Goal: Information Seeking & Learning: Learn about a topic

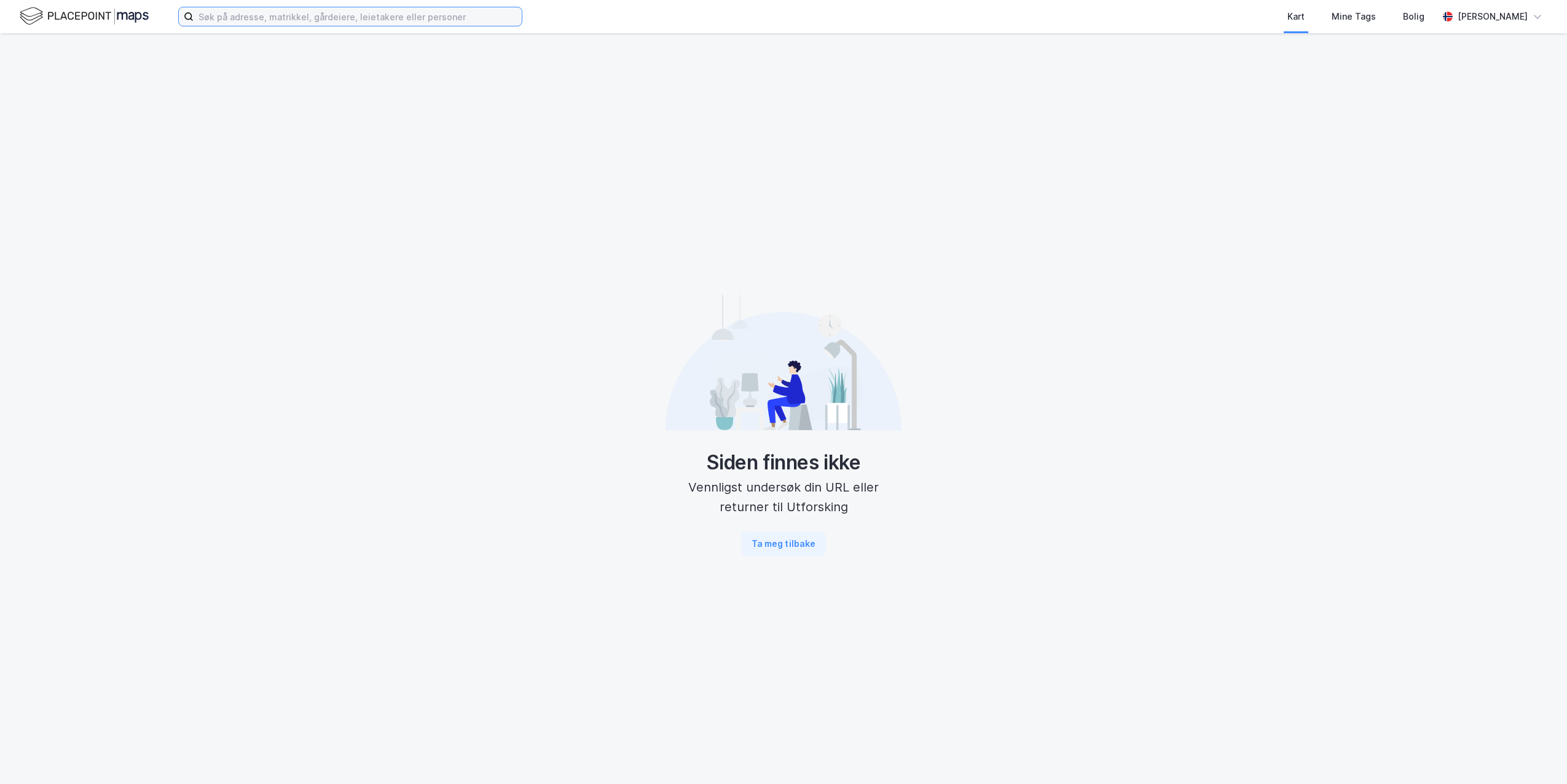
click at [387, 15] on input at bounding box center [358, 16] width 328 height 18
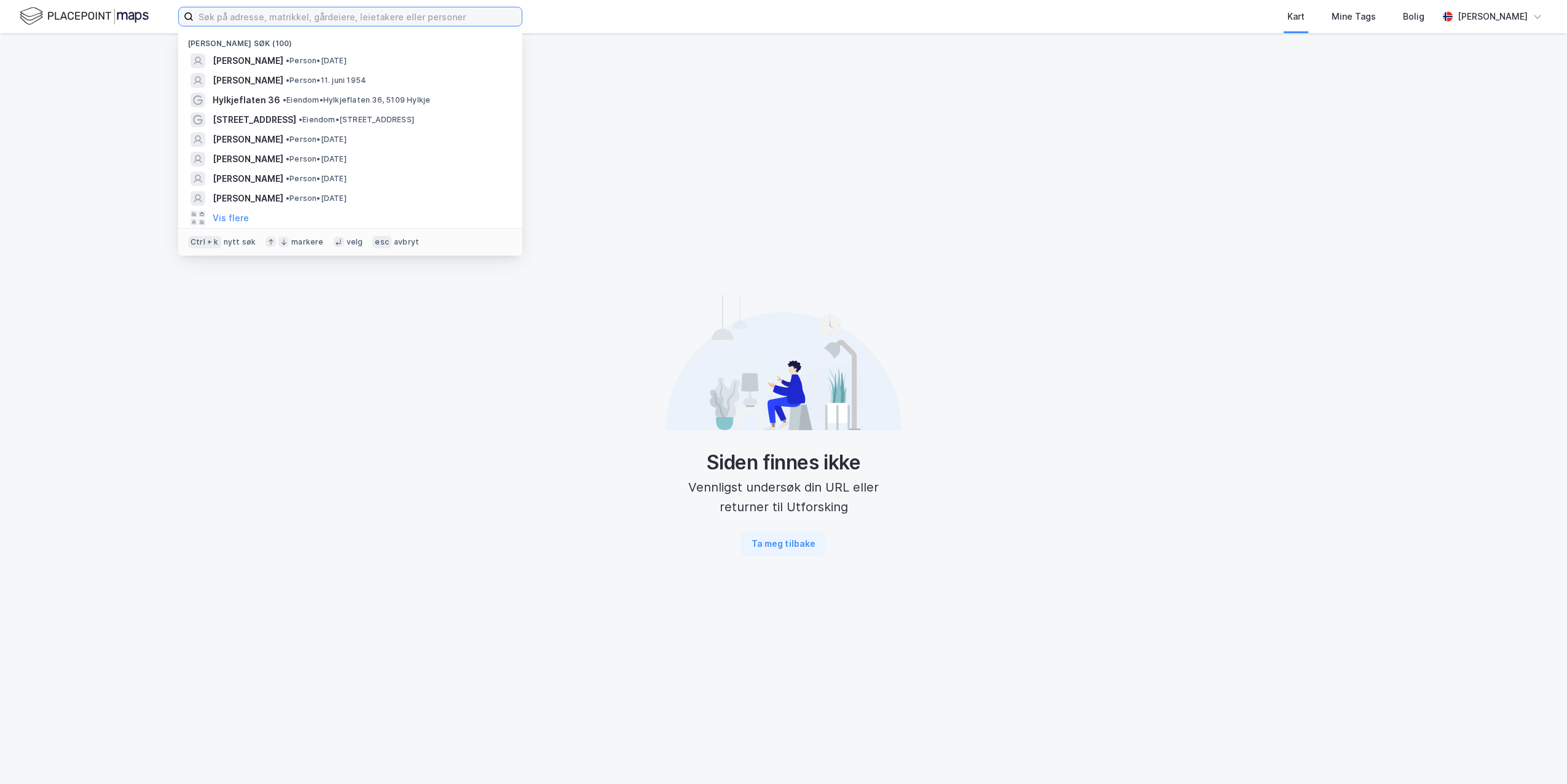
paste input "[DEMOGRAPHIC_DATA] 17"
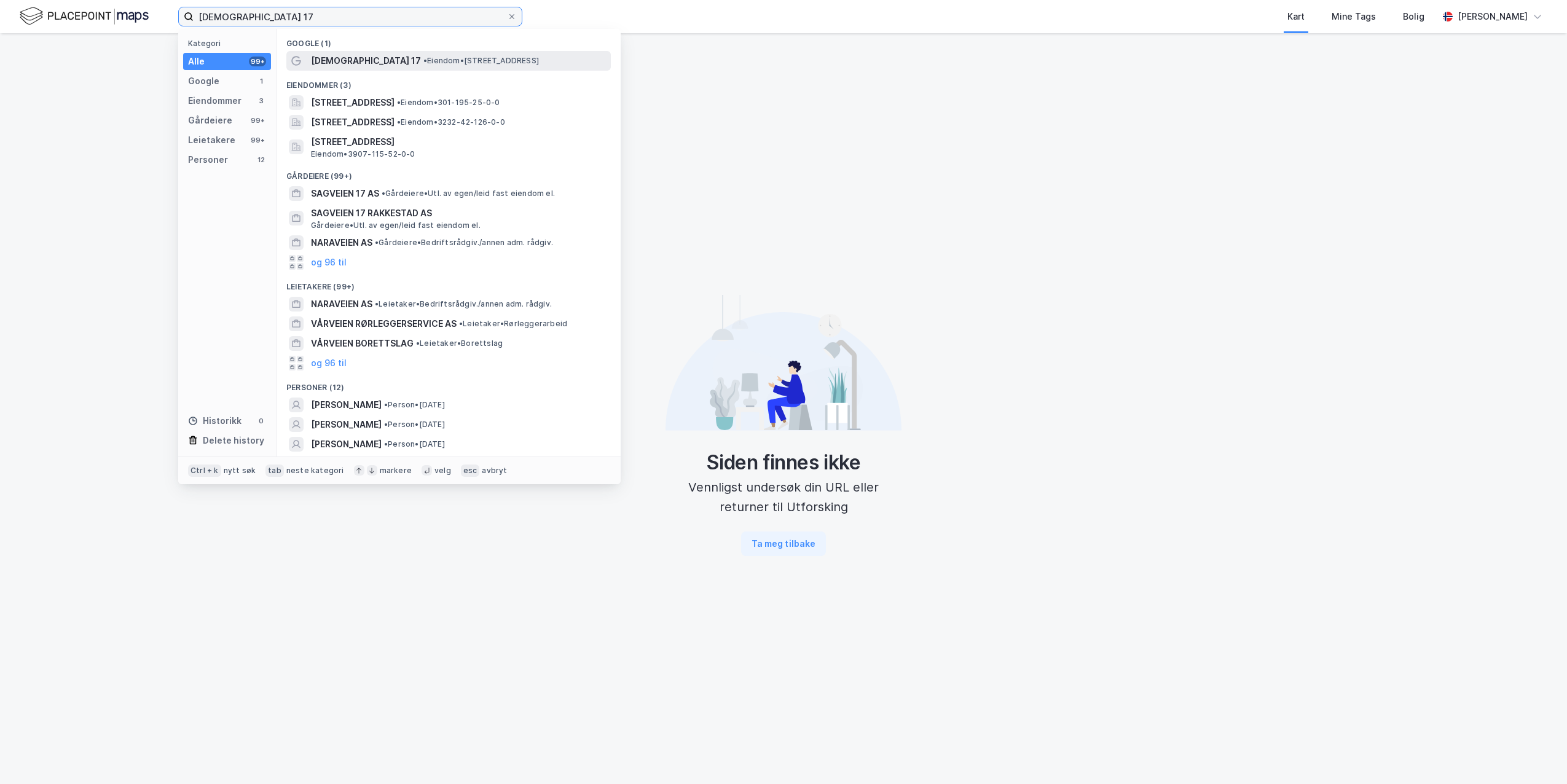
type input "[DEMOGRAPHIC_DATA] 17"
click at [305, 59] on div "[DEMOGRAPHIC_DATA] 17 • Eiendom • [STREET_ADDRESS]" at bounding box center [448, 61] width 324 height 20
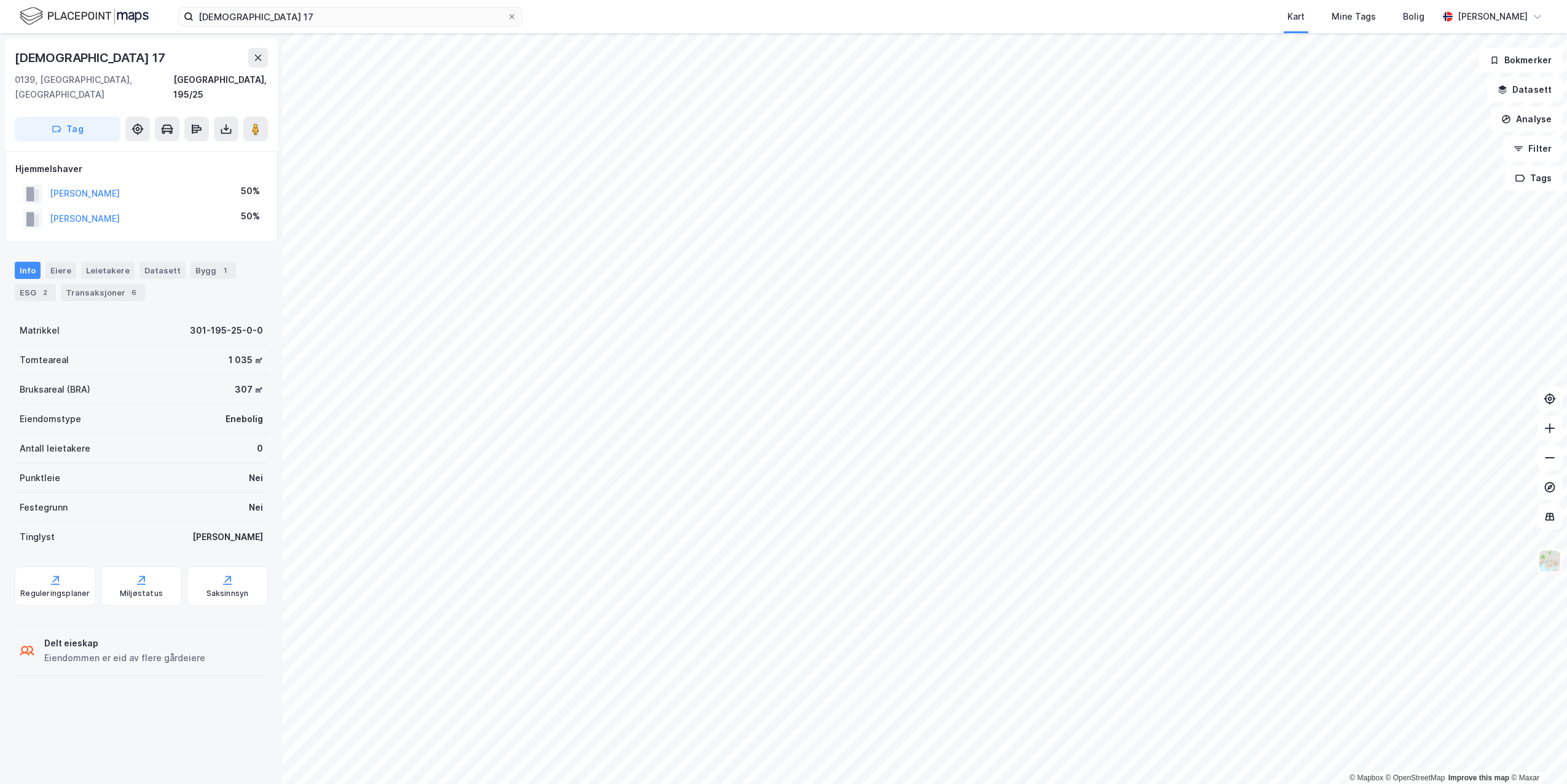
click at [99, 287] on div "Info [PERSON_NAME] Datasett Bygg 1 ESG 2 Transaksjoner 6" at bounding box center [141, 276] width 283 height 59
click at [99, 287] on div "Info [PERSON_NAME] Datasett Bygg 1 ESG 2 Transaksjoner 6" at bounding box center [141, 276] width 283 height 59
click at [101, 284] on div "Transaksjoner 6" at bounding box center [103, 292] width 84 height 17
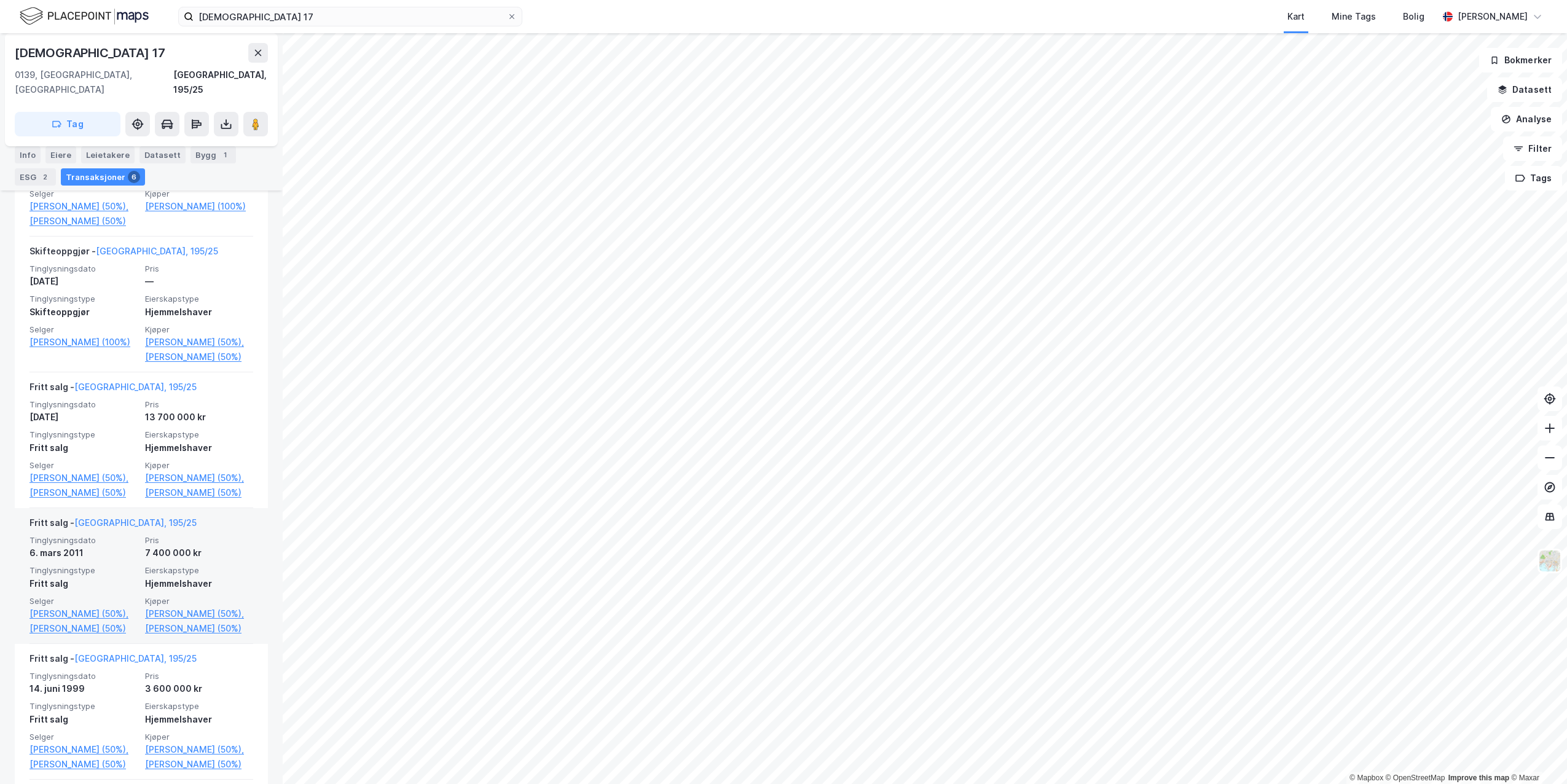
scroll to position [369, 0]
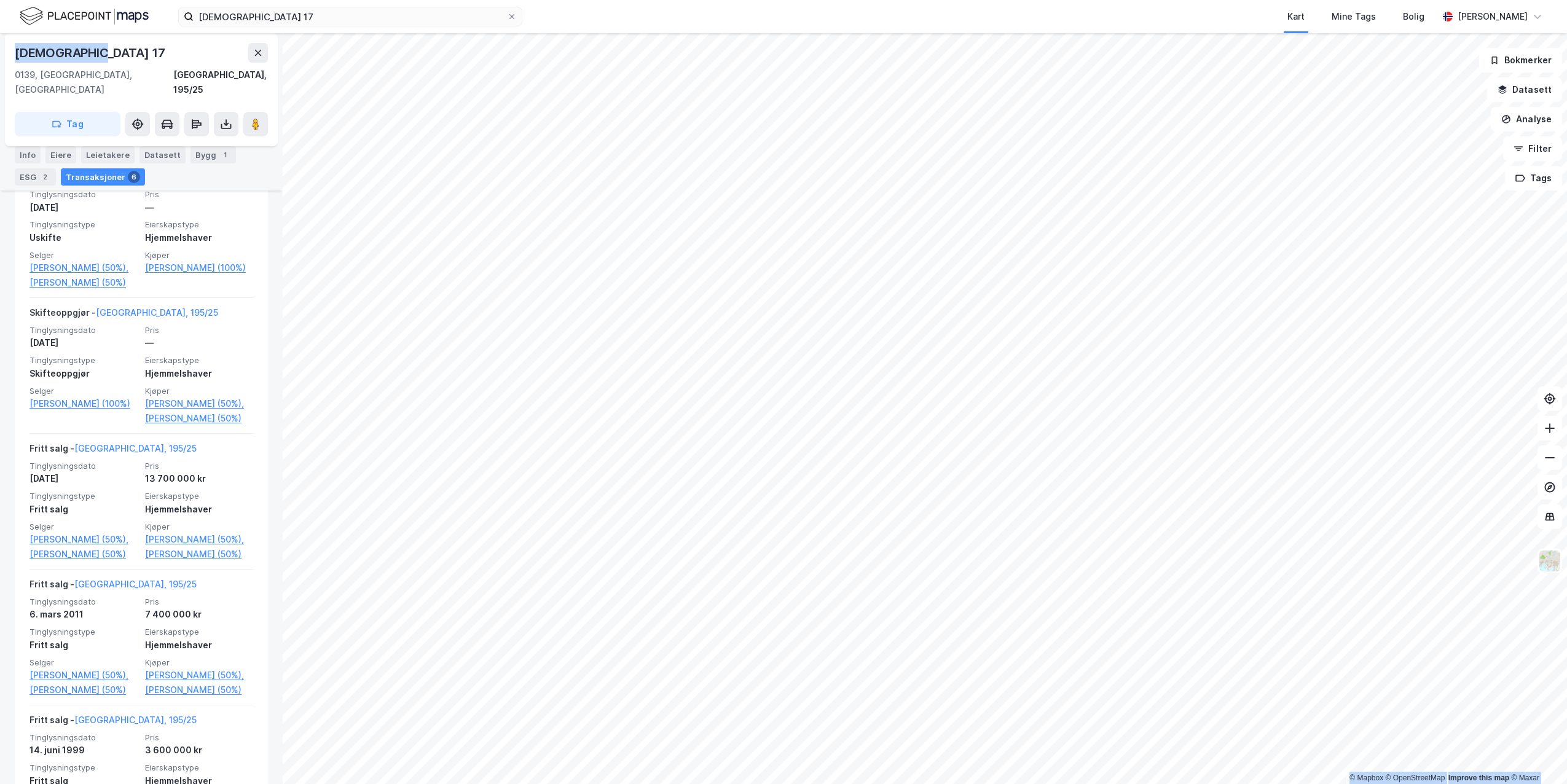
drag, startPoint x: 148, startPoint y: 51, endPoint x: -5, endPoint y: 50, distance: 153.0
click at [0, 50] on html "Vargveien 17 Kart Mine Tags Bolig [PERSON_NAME] © Mapbox © OpenStreetMap Improv…" at bounding box center [784, 392] width 1567 height 784
copy div "© Mapbox © OpenStreetMap Improve this map © [PERSON_NAME][STREET_ADDRESS]"
